Goal: Transaction & Acquisition: Subscribe to service/newsletter

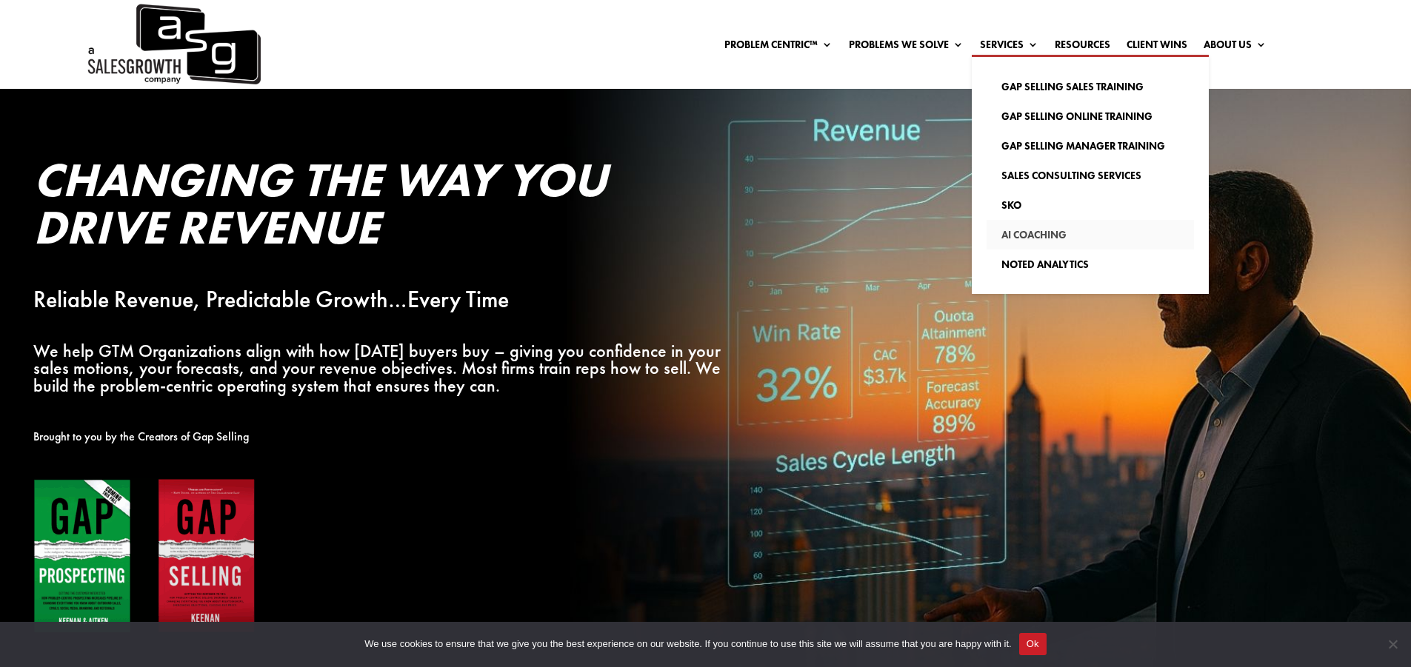
click at [1049, 233] on link "AI Coaching" at bounding box center [1089, 235] width 207 height 30
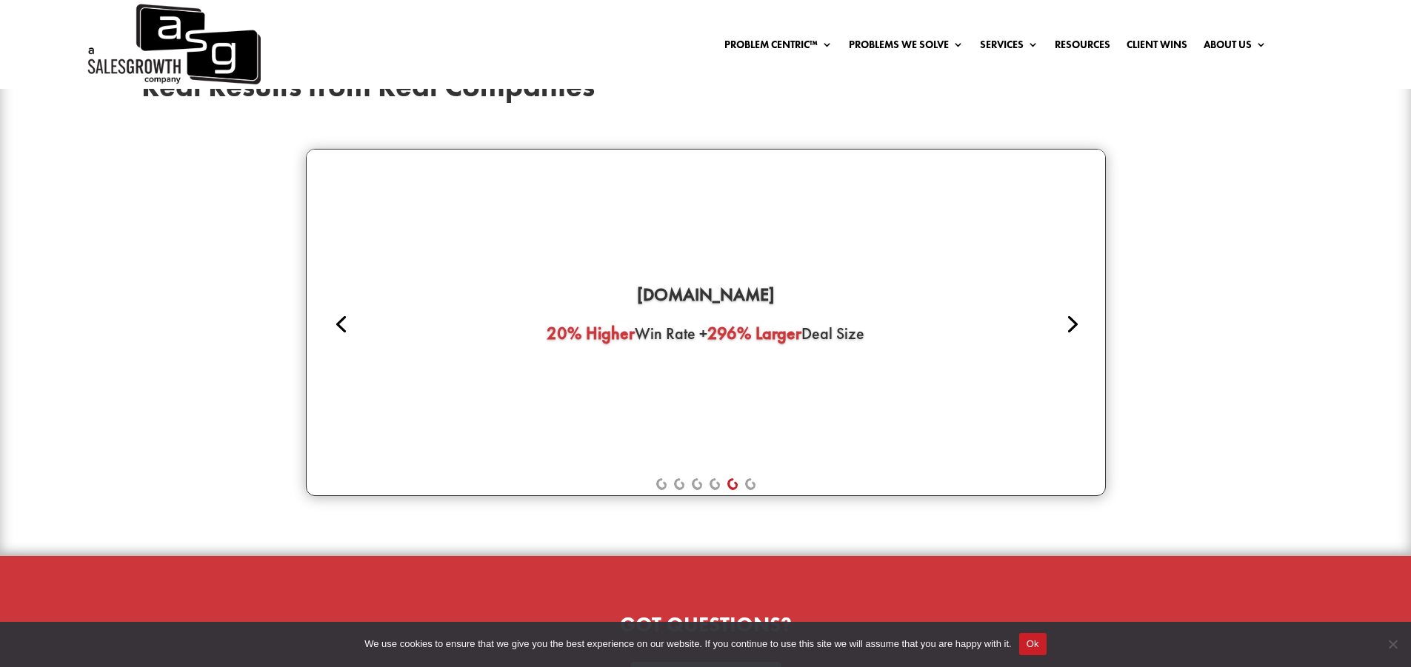
scroll to position [3678, 0]
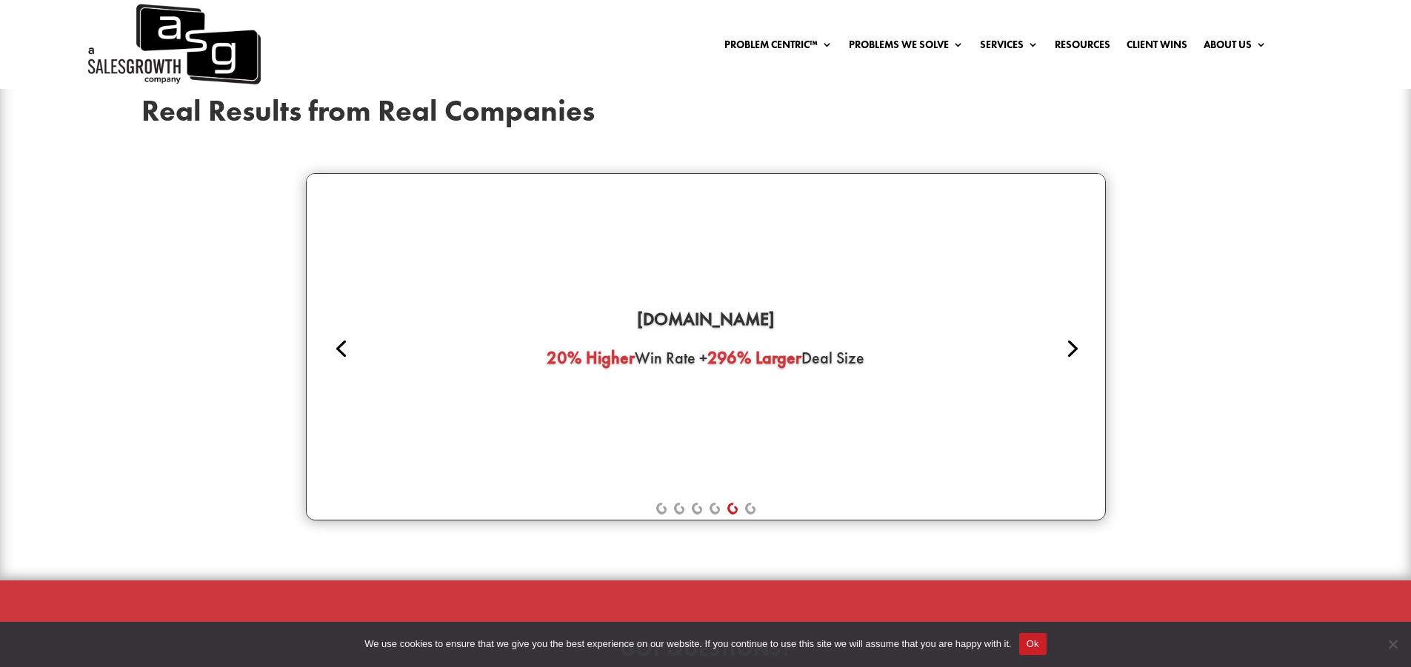
click at [1067, 341] on link "Next" at bounding box center [1071, 348] width 36 height 36
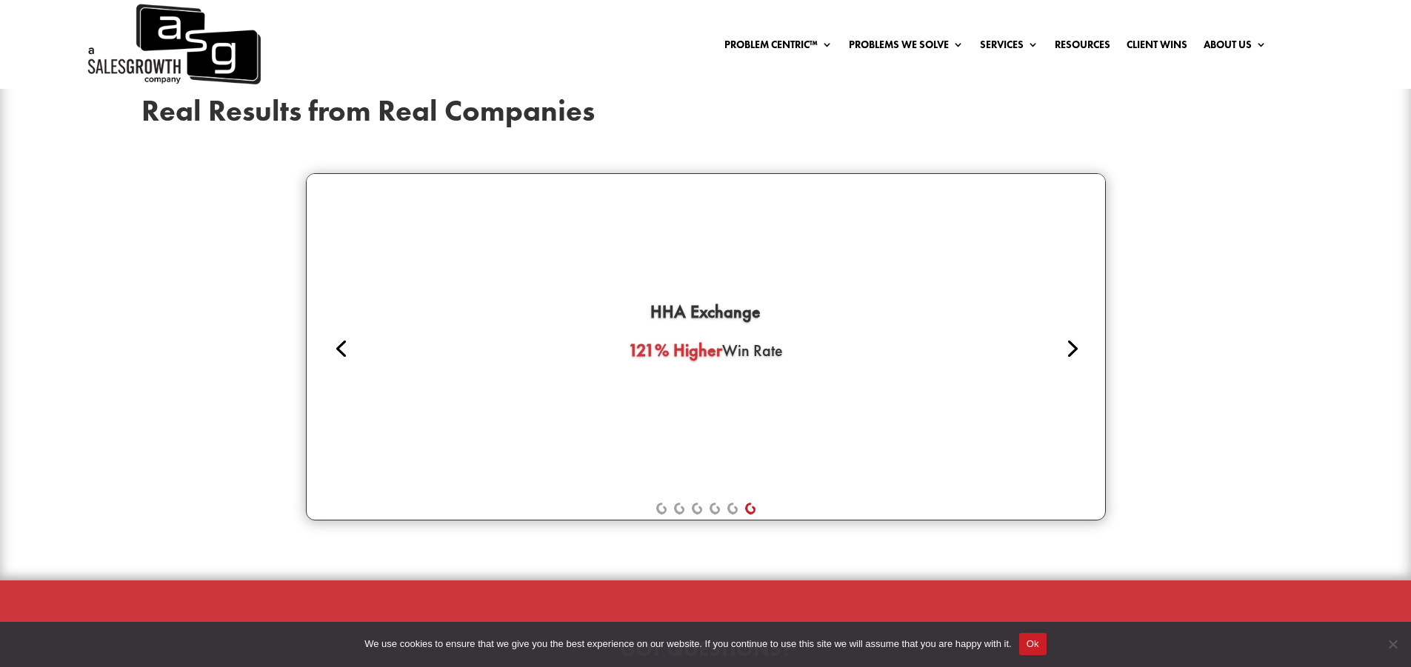
click at [1067, 336] on link "Next" at bounding box center [1071, 348] width 36 height 36
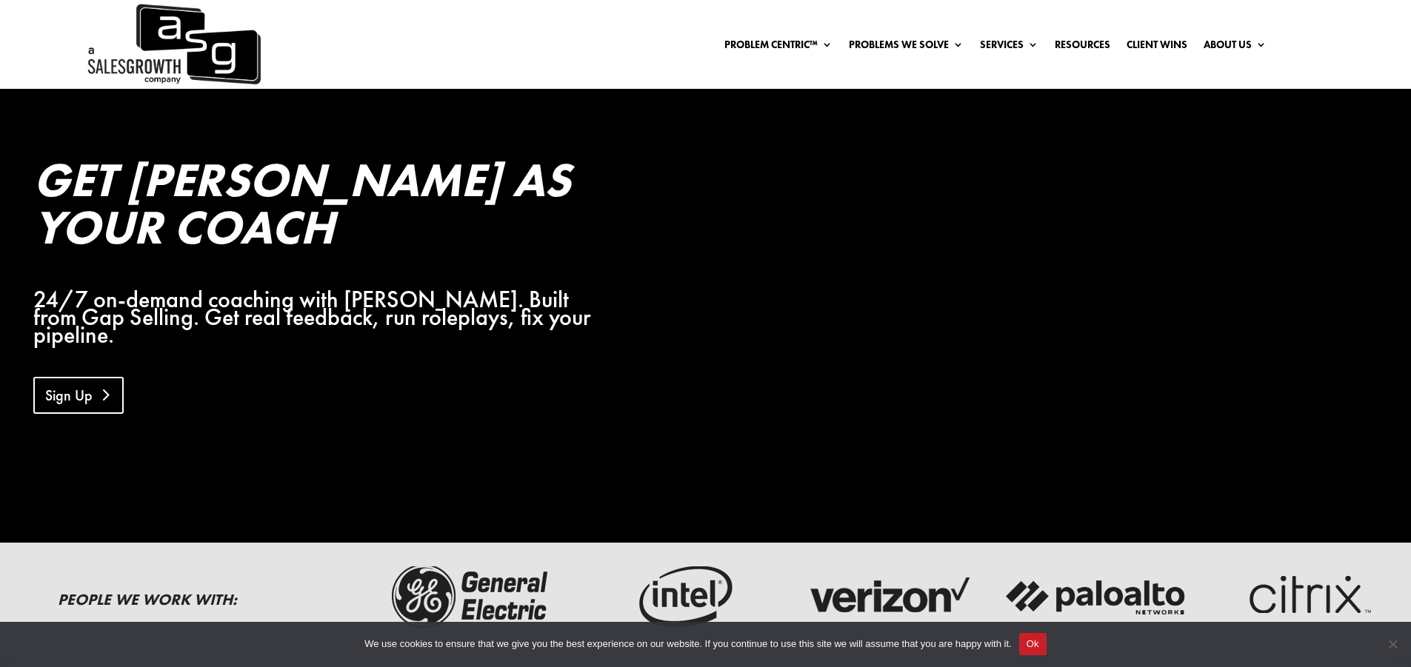
click at [83, 377] on link "Sign Up" at bounding box center [78, 395] width 90 height 37
